Goal: Find specific page/section: Find specific page/section

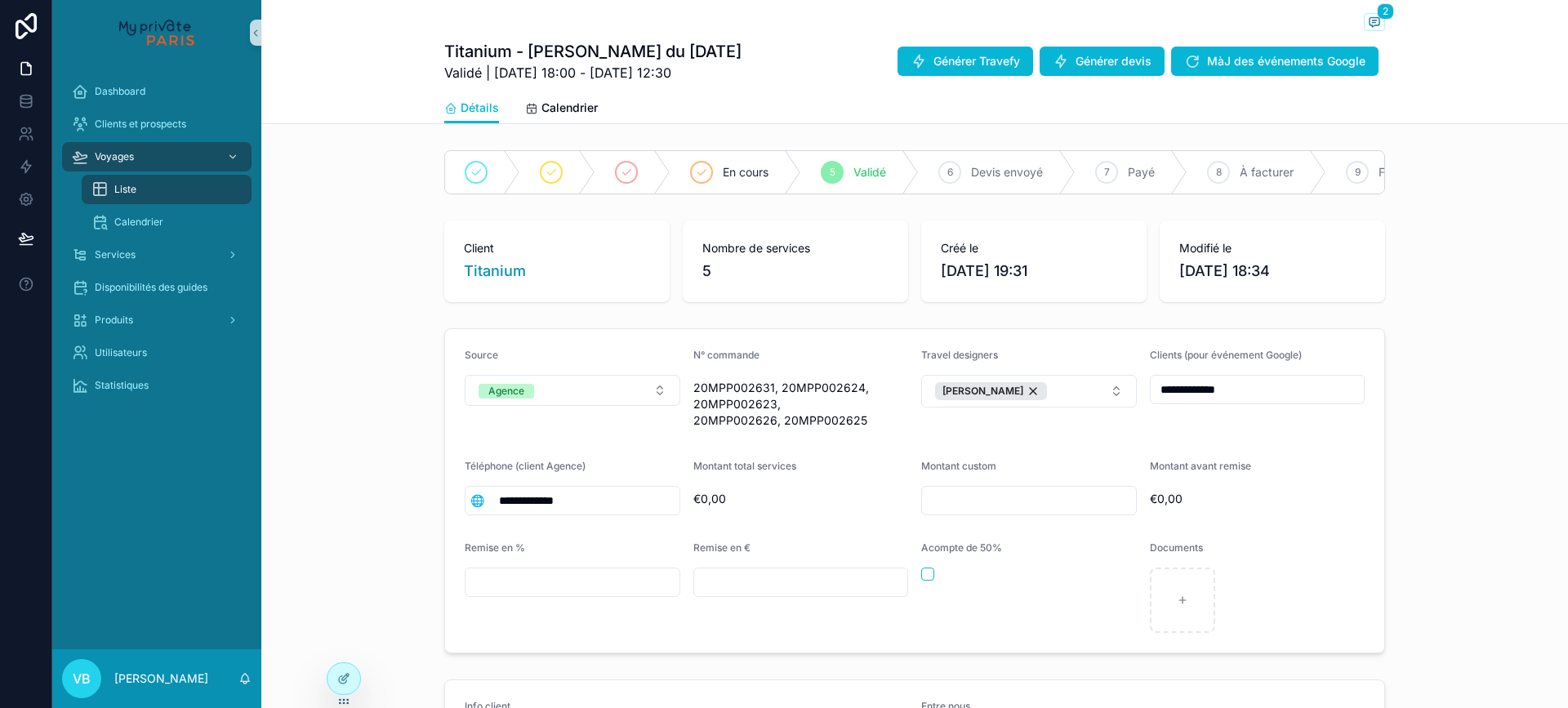
click at [148, 190] on div "Liste" at bounding box center [167, 189] width 150 height 26
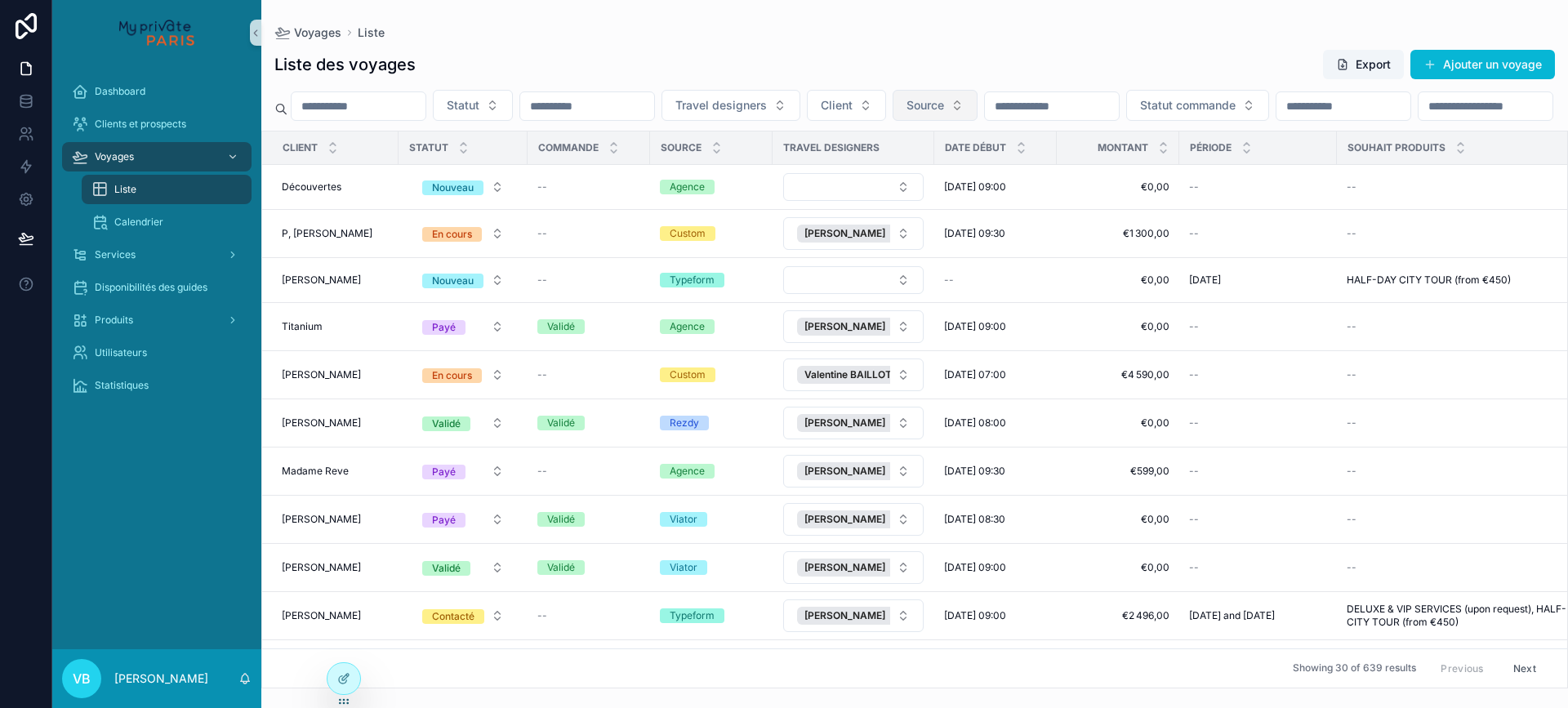
click at [978, 104] on button "Source" at bounding box center [935, 105] width 85 height 31
click at [944, 105] on span "Source" at bounding box center [926, 105] width 38 height 16
click at [978, 108] on button "Source" at bounding box center [935, 105] width 85 height 31
click at [973, 170] on div "Rezdy" at bounding box center [1018, 172] width 196 height 26
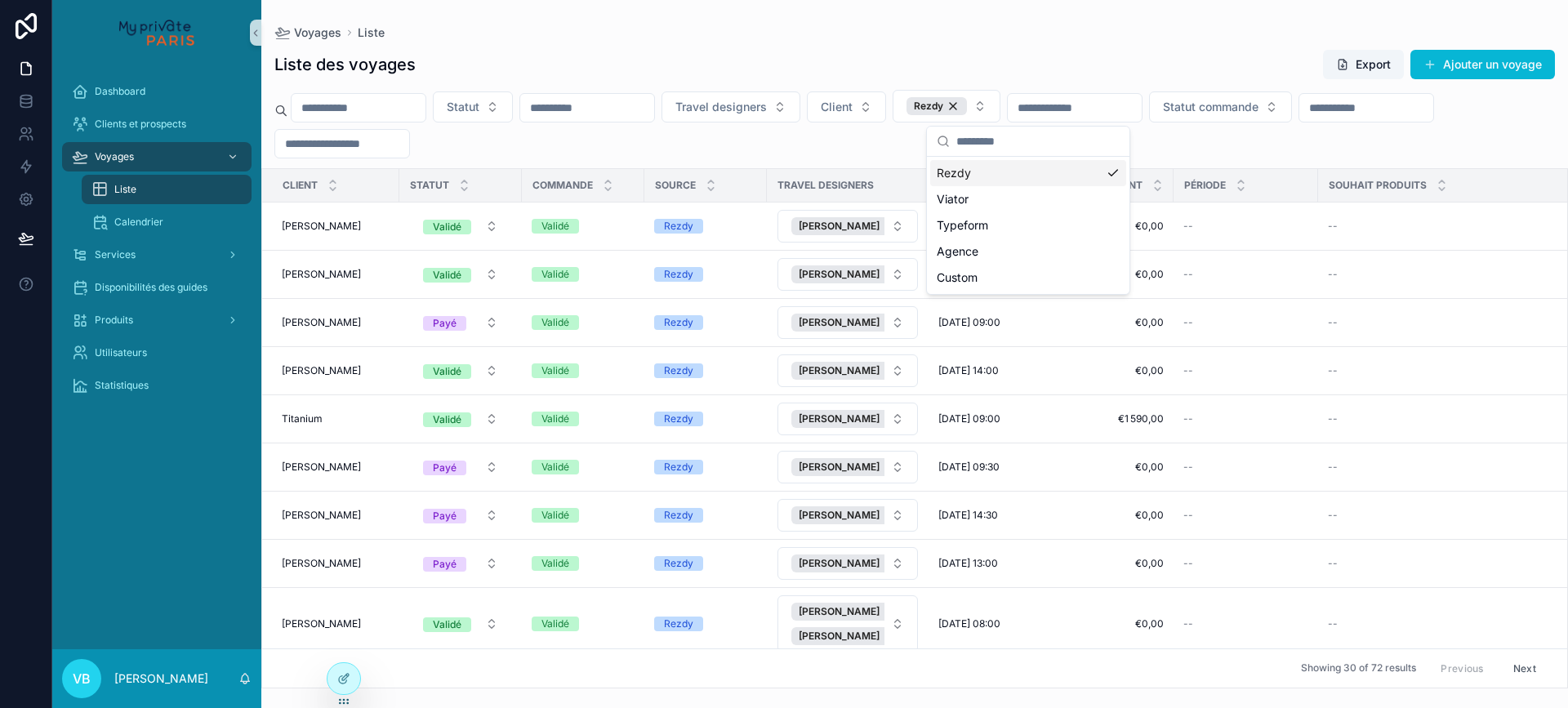
click at [647, 62] on div "Liste des voyages Export Ajouter un voyage" at bounding box center [915, 64] width 1281 height 31
click at [480, 108] on button "Statut" at bounding box center [473, 107] width 80 height 31
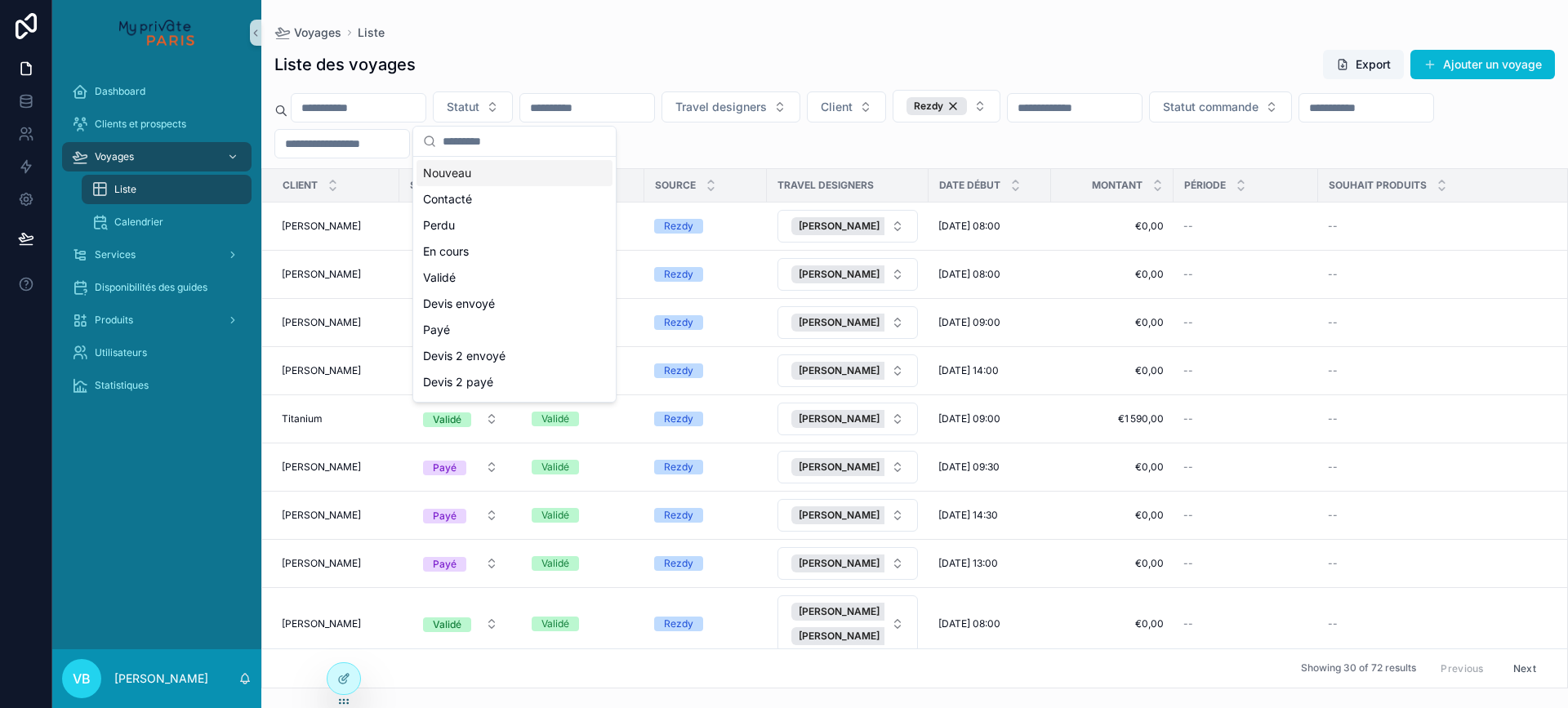
click at [504, 177] on div "Nouveau" at bounding box center [514, 173] width 196 height 26
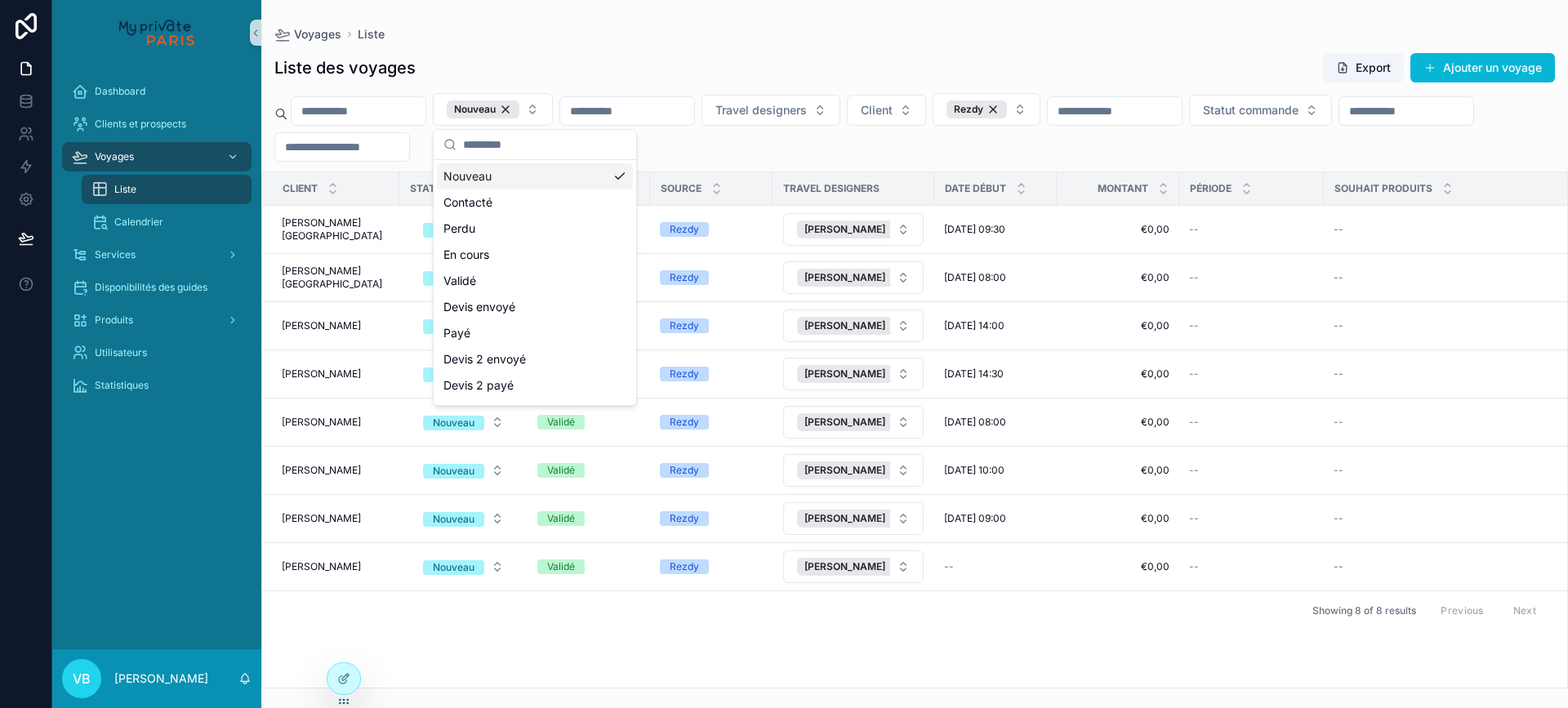
click at [816, 23] on div "Voyages Liste Liste des voyages Export Ajouter un voyage Nouveau Travel designe…" at bounding box center [915, 344] width 1307 height 688
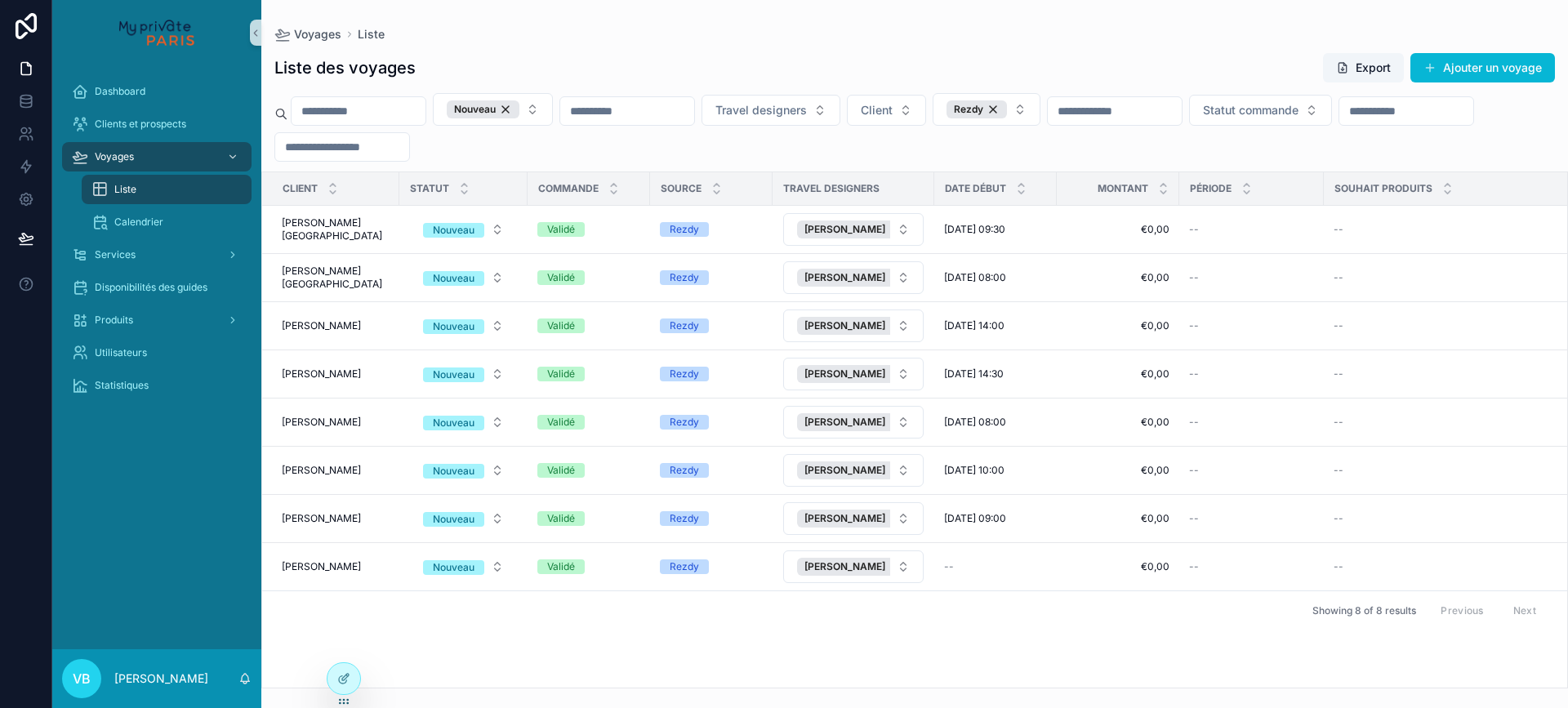
click at [1521, 605] on div "Previous Next" at bounding box center [1488, 610] width 118 height 25
click at [1465, 607] on div "Previous Next" at bounding box center [1488, 610] width 118 height 25
click at [324, 225] on span "[PERSON_NAME][GEOGRAPHIC_DATA]" at bounding box center [335, 230] width 108 height 26
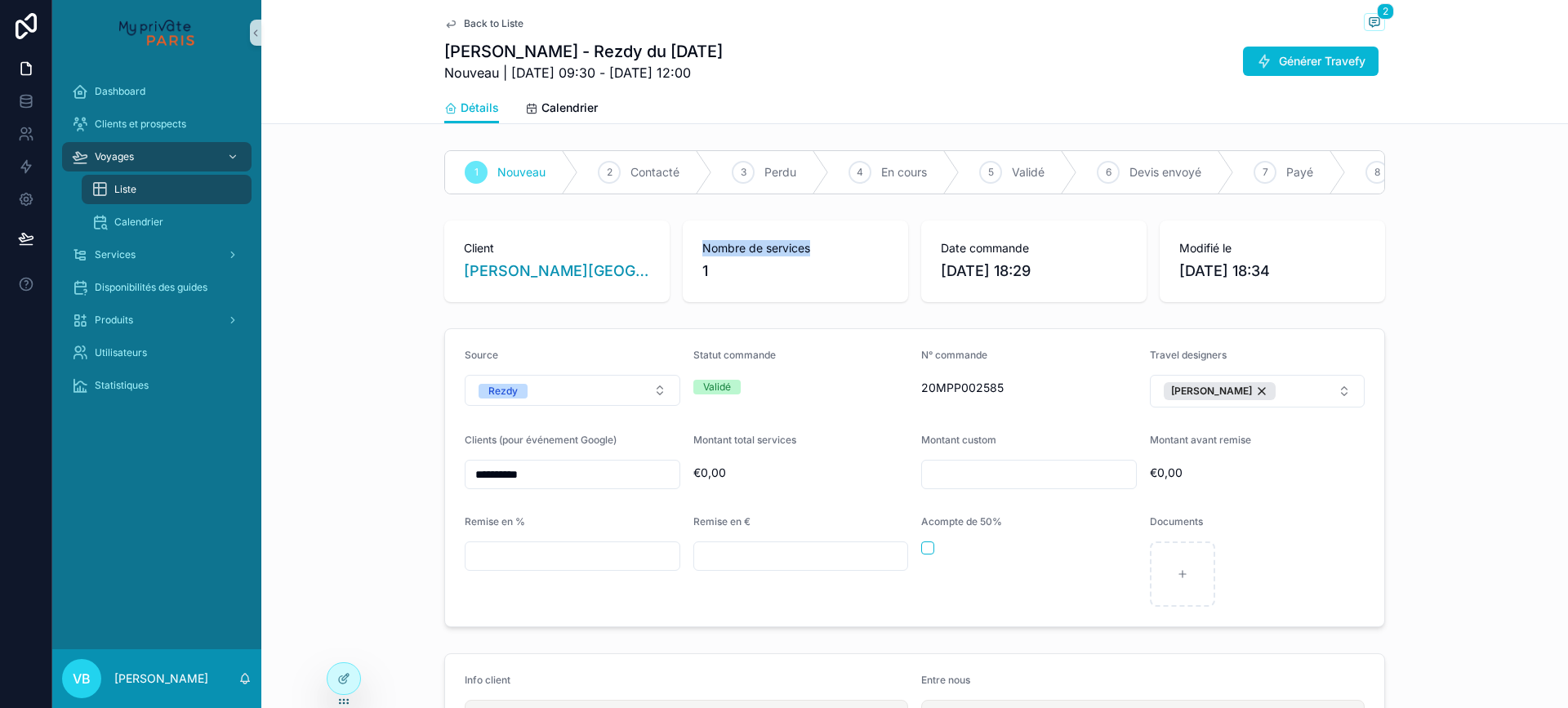
drag, startPoint x: 806, startPoint y: 260, endPoint x: 699, endPoint y: 257, distance: 107.0
click at [702, 256] on span "Nombre de services" at bounding box center [795, 248] width 187 height 16
drag, startPoint x: 696, startPoint y: 264, endPoint x: 833, endPoint y: 254, distance: 137.4
click at [833, 254] on span "Nombre de services" at bounding box center [795, 248] width 187 height 16
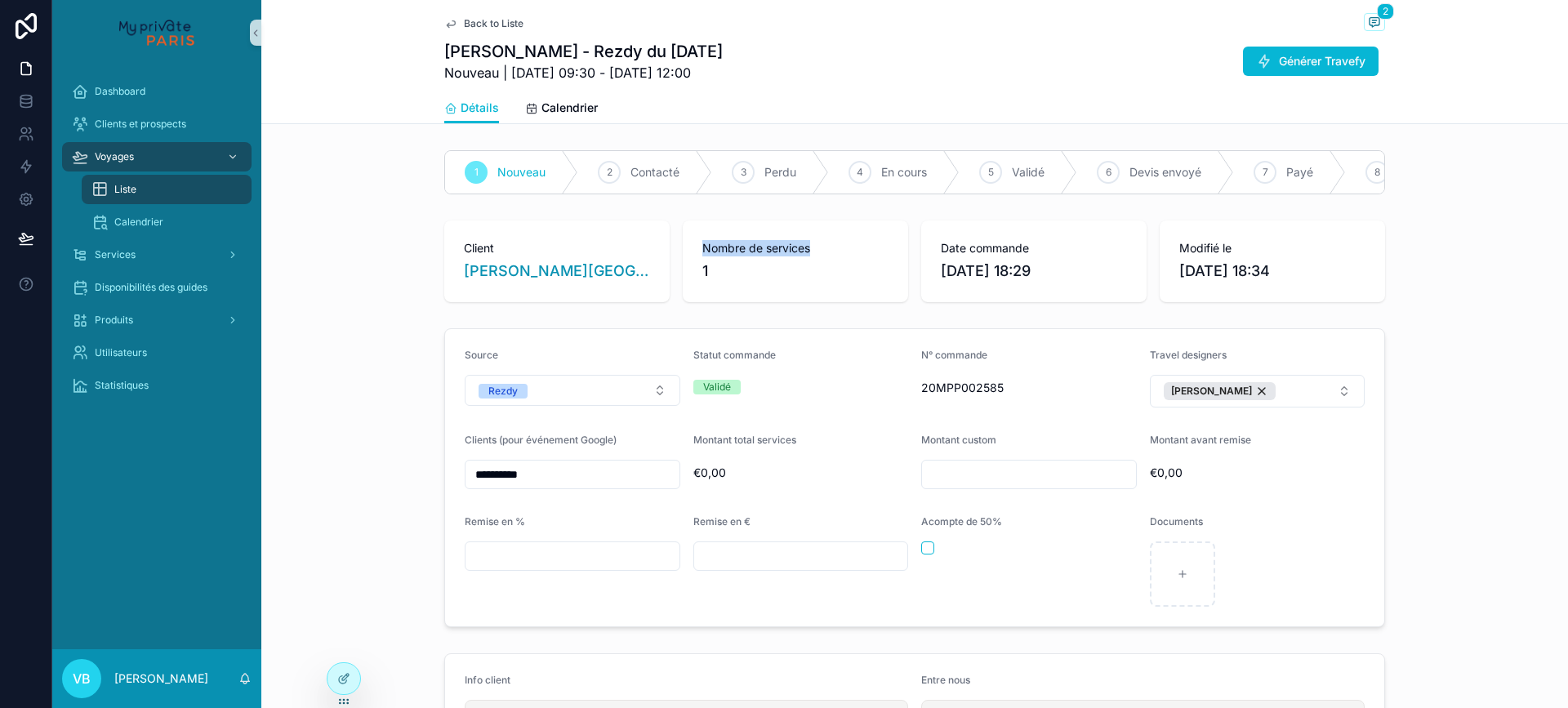
click at [833, 254] on span "Nombre de services" at bounding box center [795, 248] width 187 height 16
drag, startPoint x: 722, startPoint y: 396, endPoint x: 685, endPoint y: 397, distance: 37.0
click at [685, 397] on form "**********" at bounding box center [915, 477] width 940 height 297
click at [703, 395] on div "Validé" at bounding box center [717, 387] width 28 height 15
drag, startPoint x: 700, startPoint y: 396, endPoint x: 731, endPoint y: 396, distance: 31.0
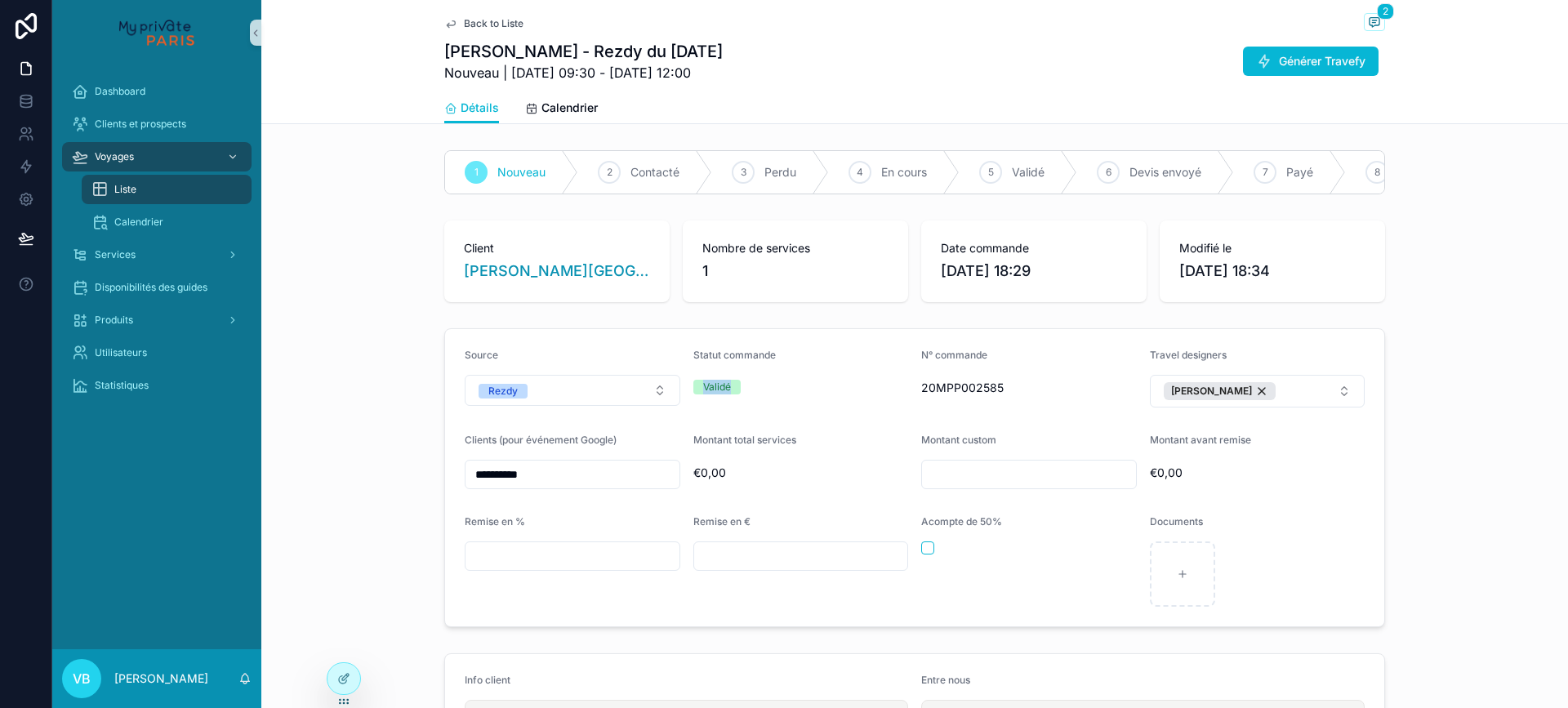
click at [731, 395] on span "Validé" at bounding box center [716, 387] width 48 height 15
drag, startPoint x: 712, startPoint y: 369, endPoint x: 778, endPoint y: 370, distance: 66.0
click at [778, 369] on div "Statut commande" at bounding box center [801, 358] width 216 height 20
